Goal: Task Accomplishment & Management: Use online tool/utility

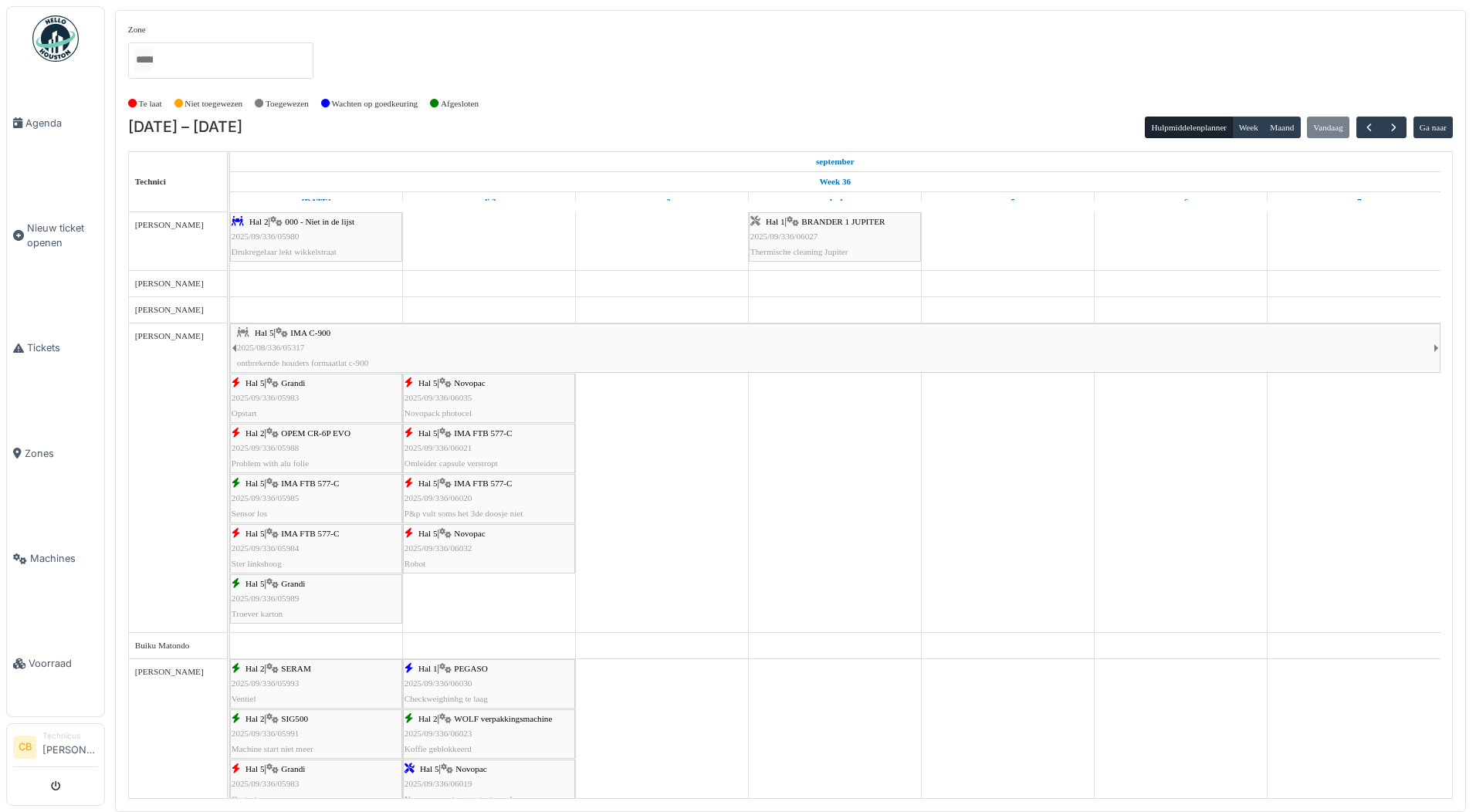
click at [49, 36] on img at bounding box center [55, 38] width 46 height 46
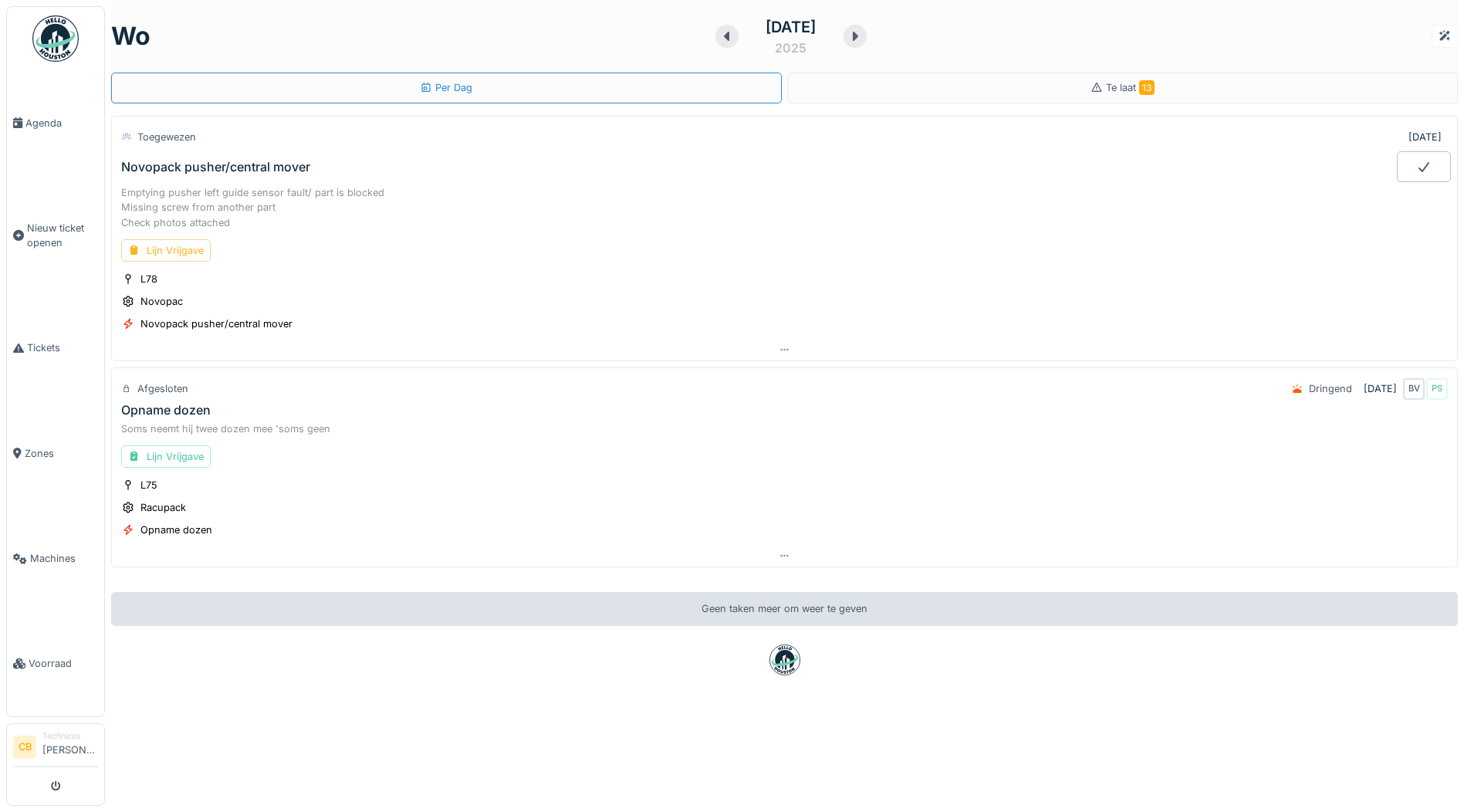
click at [173, 250] on div "Lijn Vrijgave" at bounding box center [166, 251] width 89 height 23
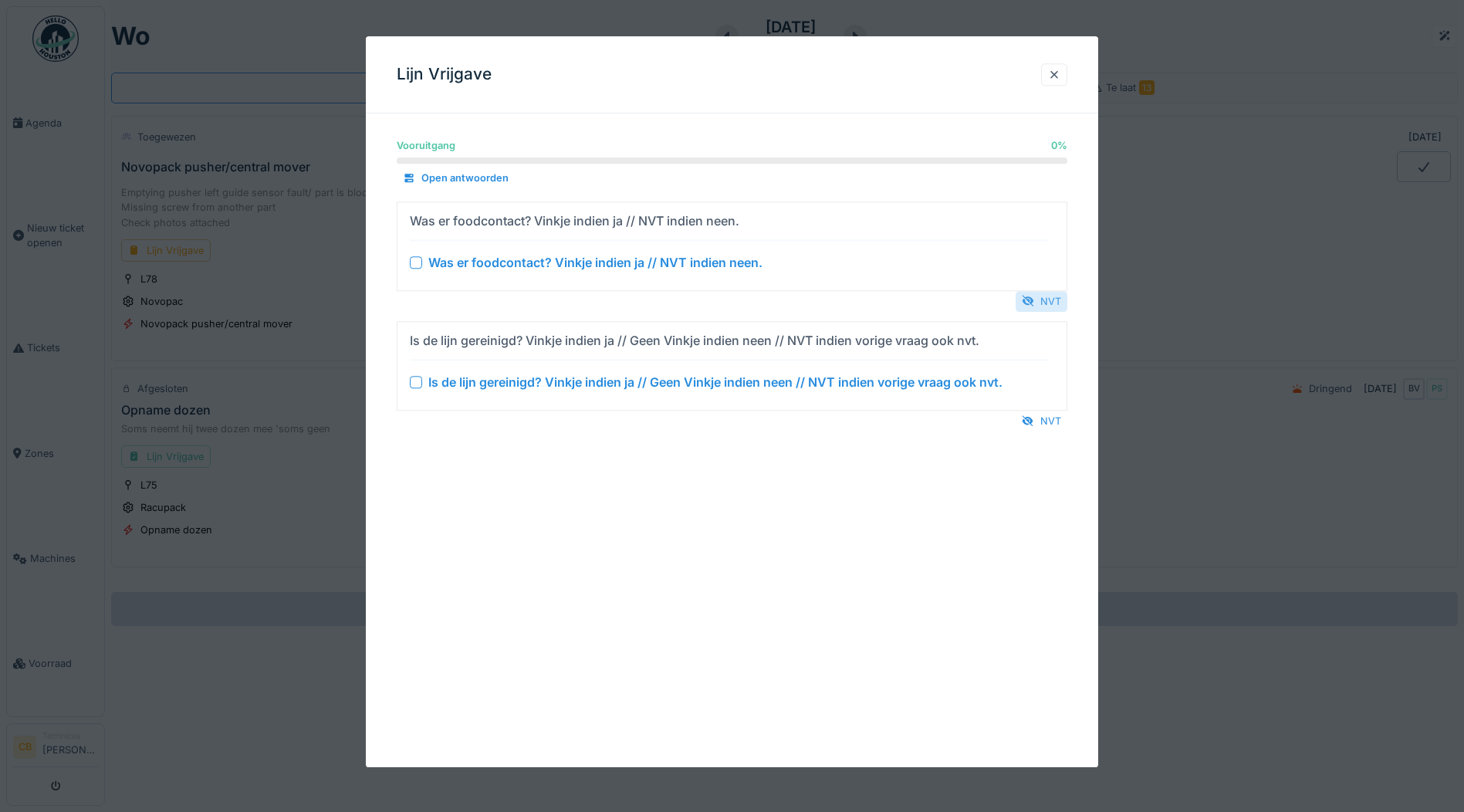
click at [1052, 300] on div "NVT" at bounding box center [1042, 301] width 52 height 21
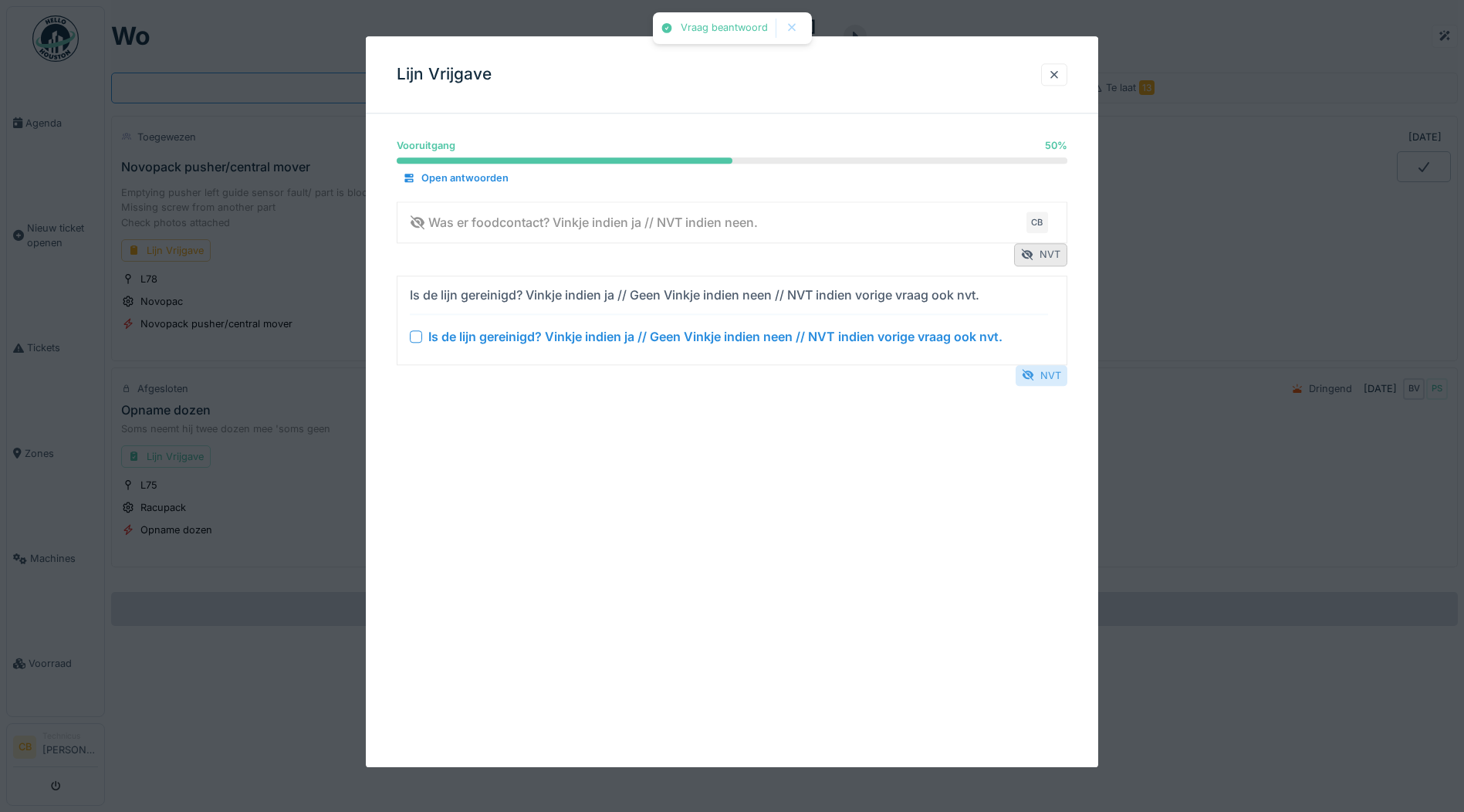
click at [1054, 373] on div "NVT" at bounding box center [1042, 376] width 52 height 21
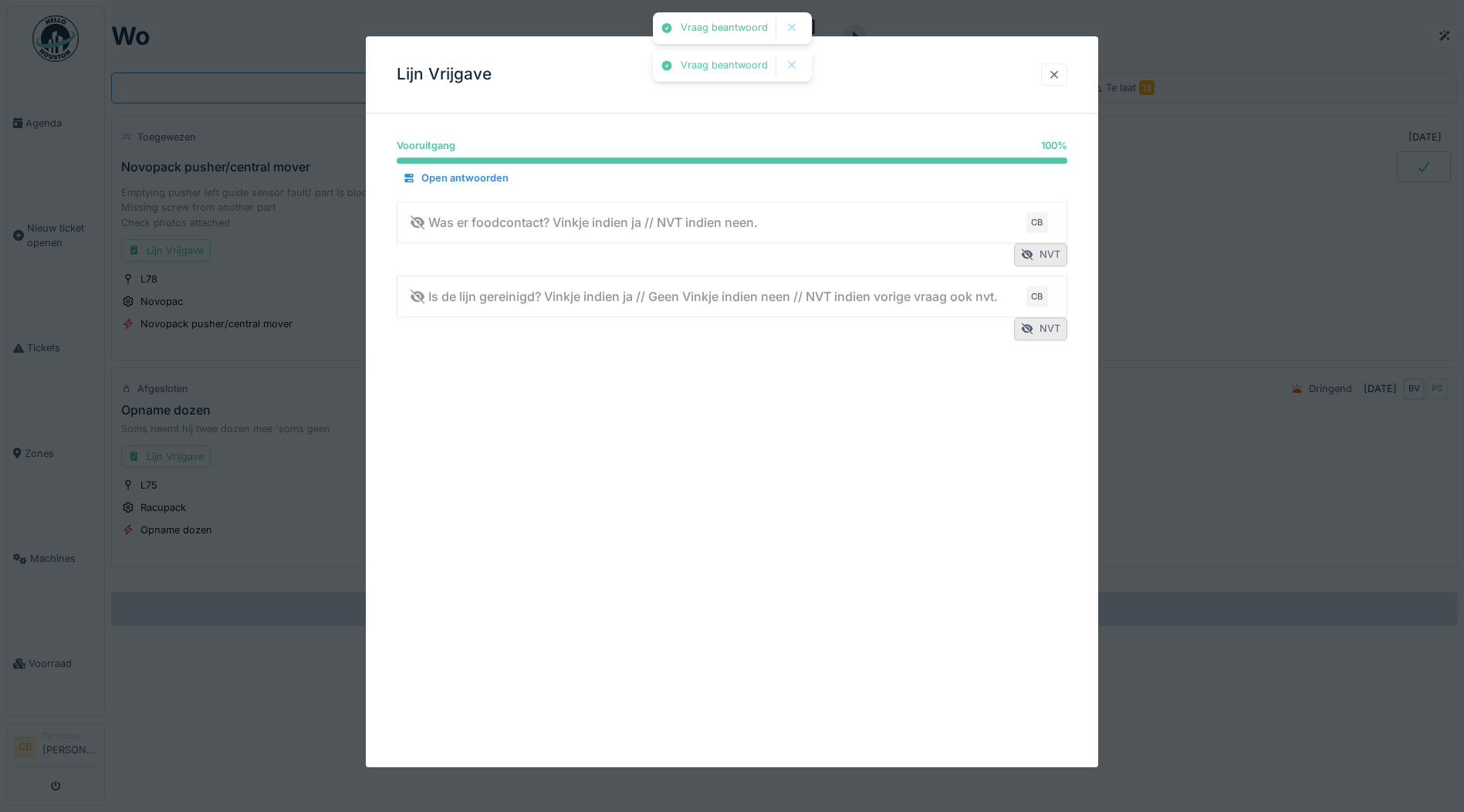
click at [1059, 74] on div at bounding box center [1054, 74] width 12 height 15
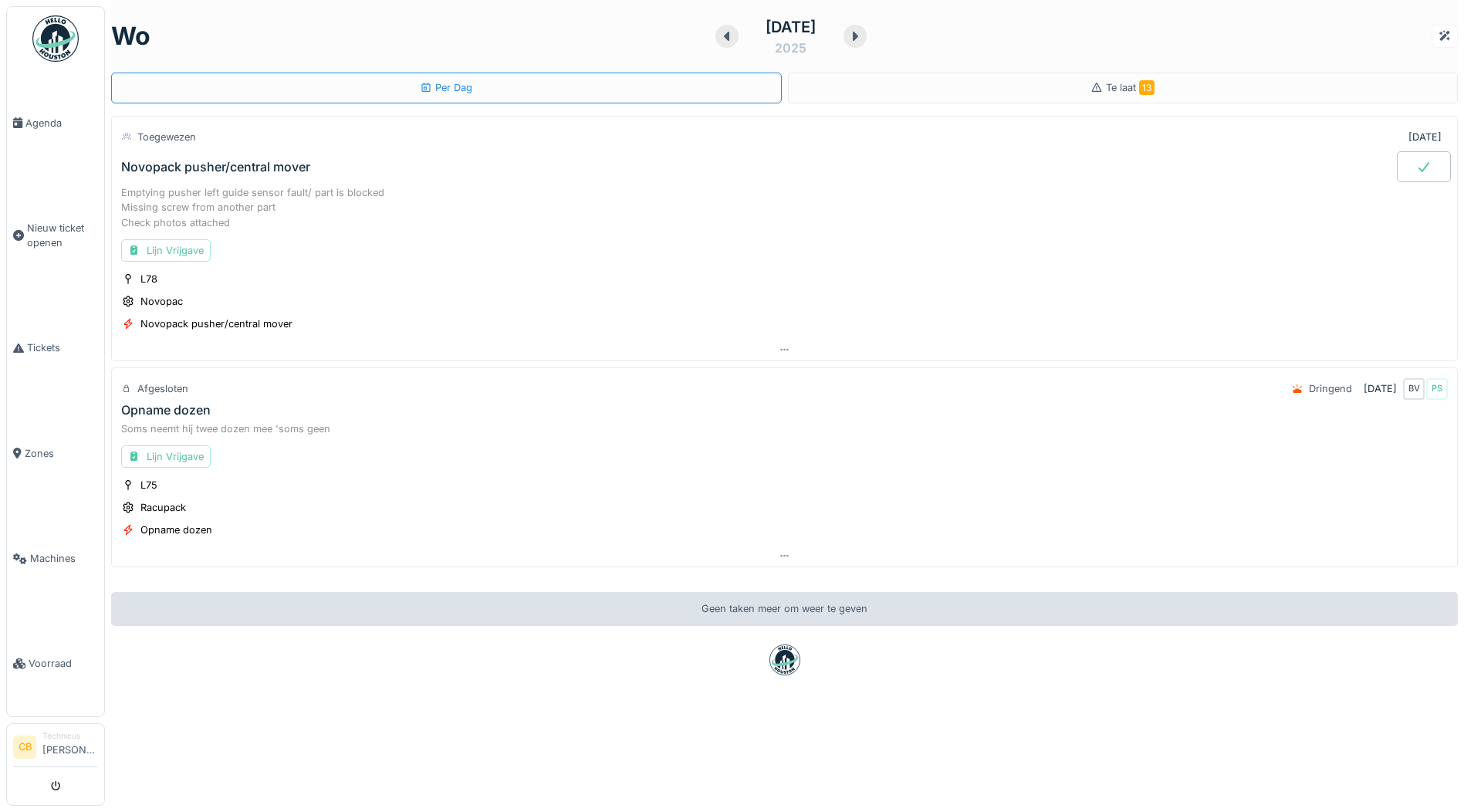
click at [1419, 169] on icon at bounding box center [1424, 167] width 10 height 10
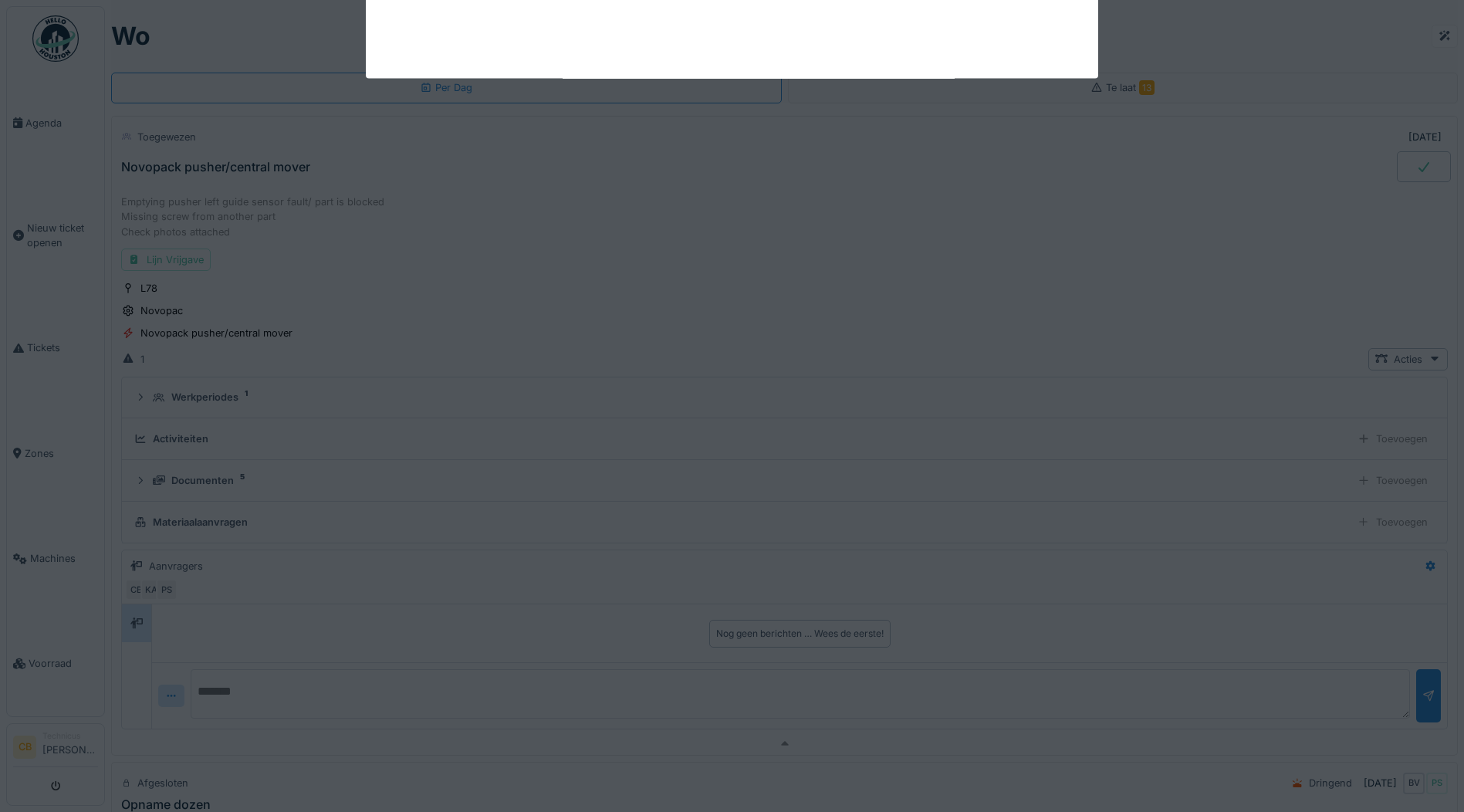
scroll to position [54, 0]
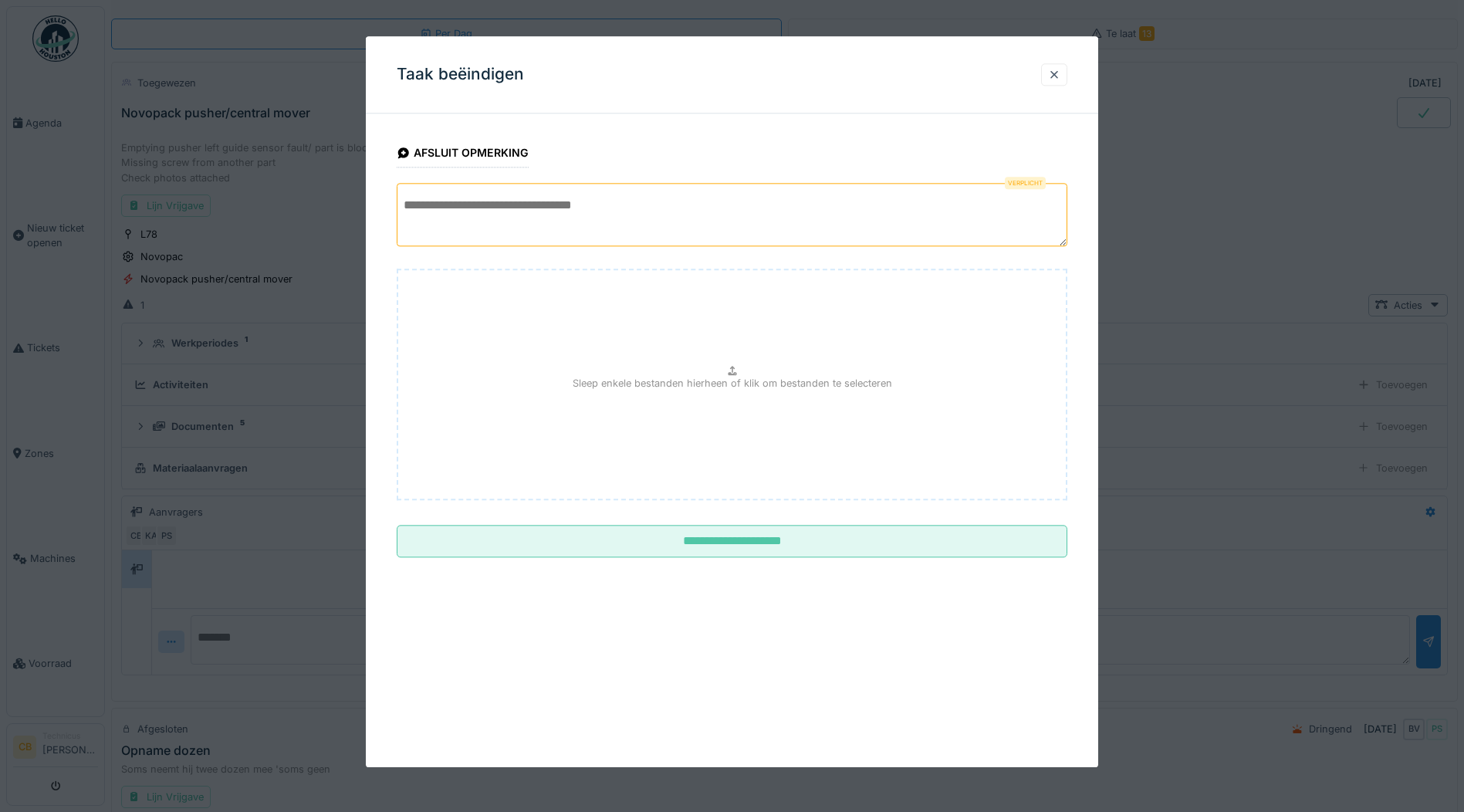
click at [434, 218] on textarea at bounding box center [732, 214] width 671 height 63
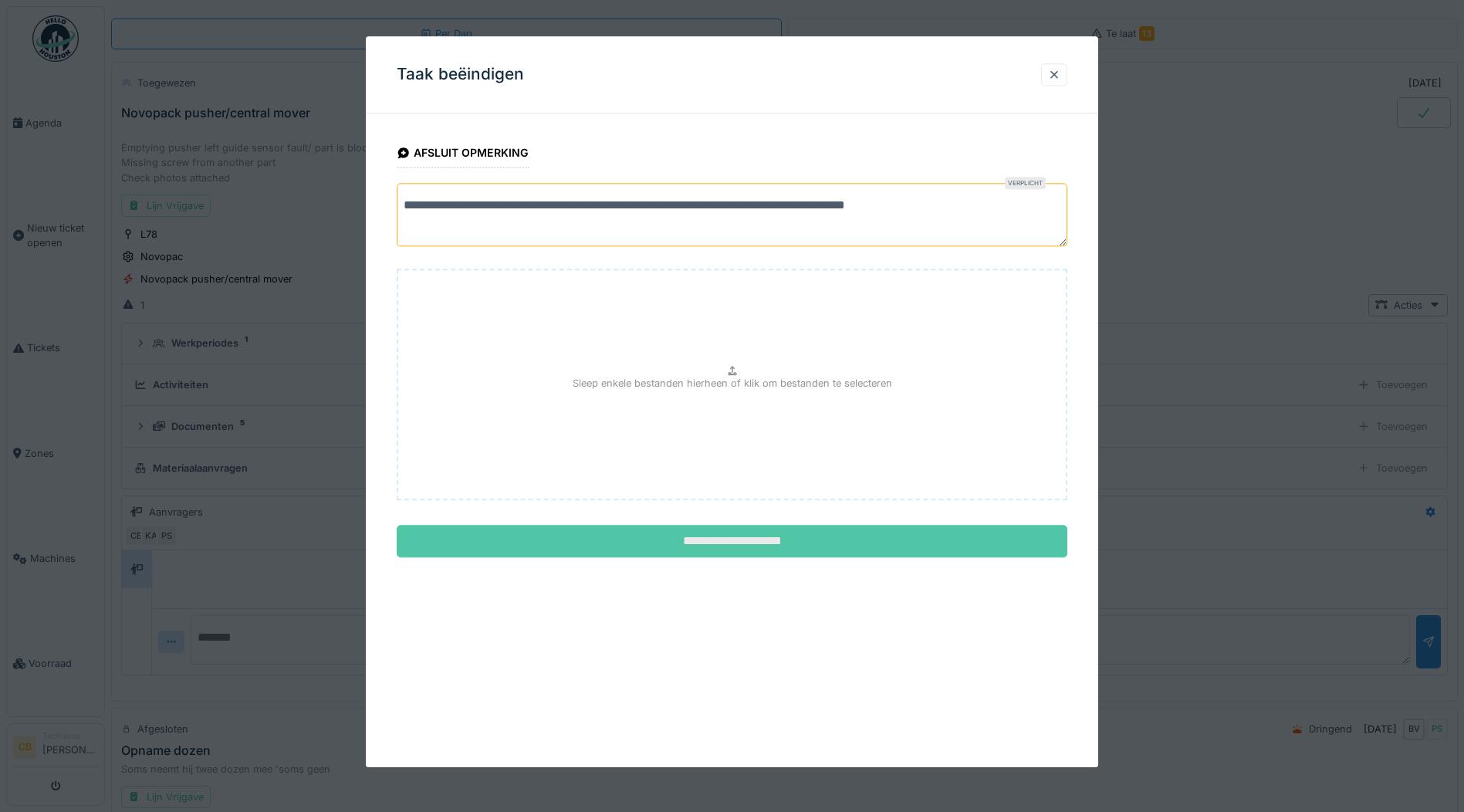
type textarea "**********"
click at [728, 534] on input "**********" at bounding box center [732, 541] width 671 height 32
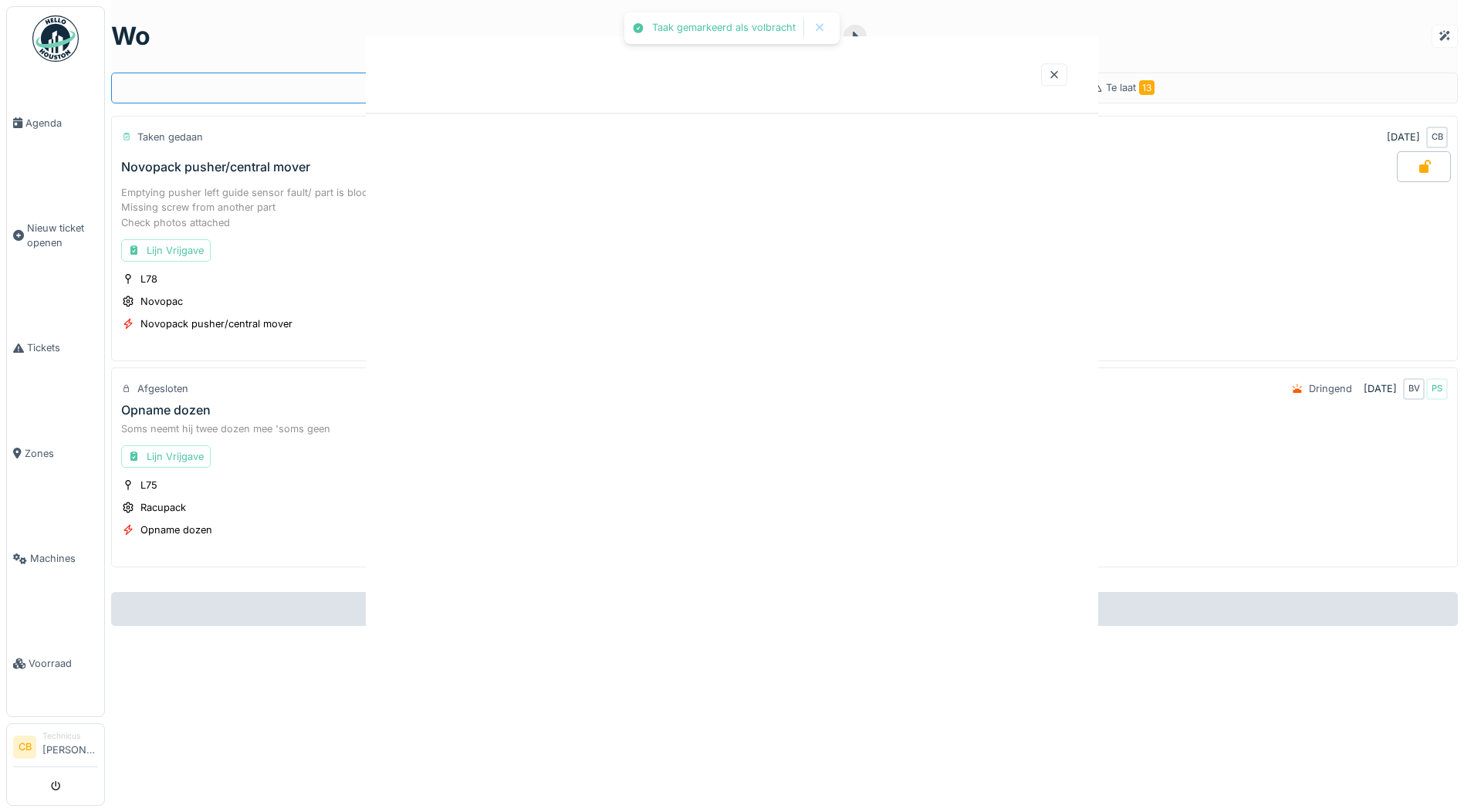
scroll to position [0, 0]
